Goal: Transaction & Acquisition: Subscribe to service/newsletter

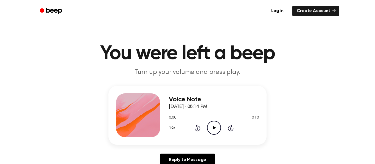
click at [215, 131] on icon "Play Audio" at bounding box center [214, 128] width 14 height 14
click at [218, 127] on icon "Play Audio" at bounding box center [214, 128] width 14 height 14
click at [218, 127] on icon "Pause Audio" at bounding box center [214, 128] width 14 height 14
click at [218, 123] on icon "Play Audio" at bounding box center [214, 128] width 14 height 14
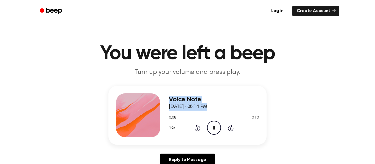
drag, startPoint x: 235, startPoint y: 112, endPoint x: 120, endPoint y: 117, distance: 115.9
click at [120, 117] on div "Voice Note September 7, 2025 · 08:14 PM 0:08 0:10 Your browser does not support…" at bounding box center [187, 115] width 158 height 59
click at [217, 132] on icon "Play Audio" at bounding box center [214, 128] width 14 height 14
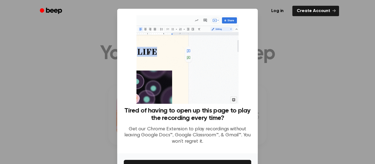
click at [278, 84] on div at bounding box center [187, 82] width 375 height 164
click at [233, 160] on button "Get It Now" at bounding box center [187, 166] width 127 height 12
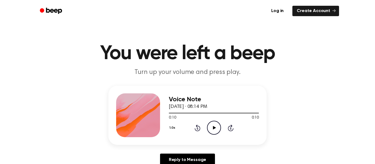
click at [212, 135] on circle at bounding box center [213, 127] width 13 height 13
click at [217, 128] on icon "Play Audio" at bounding box center [214, 128] width 14 height 14
click at [216, 122] on icon "Play Audio" at bounding box center [214, 128] width 14 height 14
click at [208, 132] on circle at bounding box center [213, 127] width 13 height 13
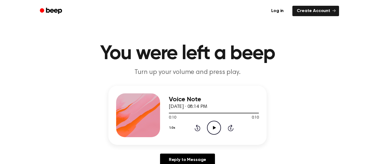
click at [208, 132] on circle at bounding box center [213, 127] width 13 height 13
click at [215, 129] on icon "Play Audio" at bounding box center [214, 128] width 14 height 14
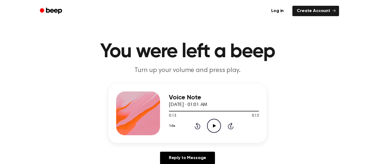
click at [215, 126] on icon "Play Audio" at bounding box center [214, 126] width 14 height 14
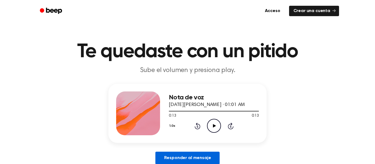
click at [196, 159] on font "Responder al mensaje" at bounding box center [187, 158] width 47 height 4
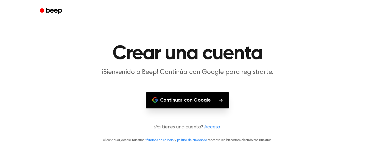
click at [213, 100] on button "Continuar con Google" at bounding box center [188, 100] width 84 height 16
click at [309, 57] on h1 "Crear una cuenta" at bounding box center [187, 54] width 281 height 20
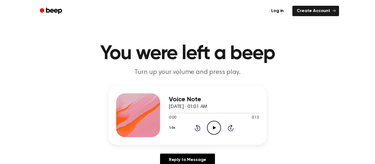
scroll to position [2, 0]
